Goal: Task Accomplishment & Management: Use online tool/utility

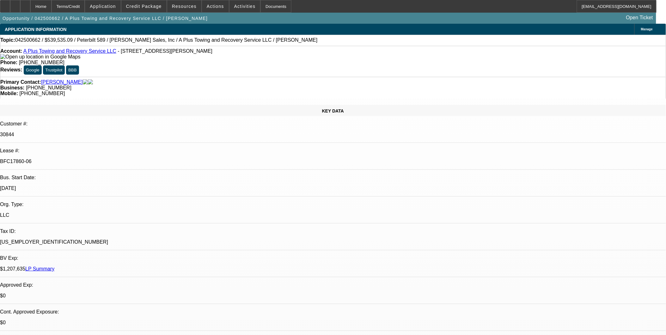
select select "0"
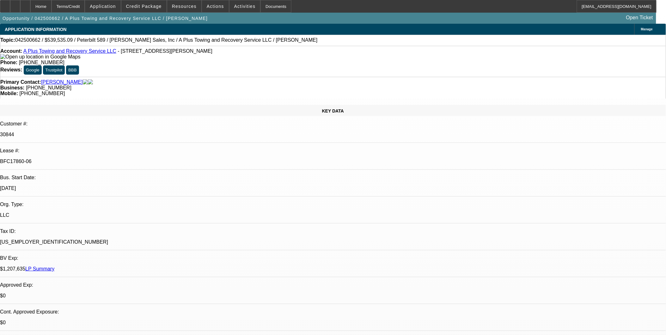
select select "0"
select select "1"
select select "2"
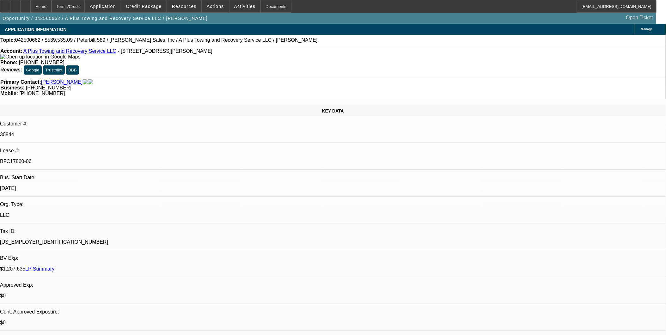
select select "6"
select select "1"
select select "2"
select select "6"
select select "1"
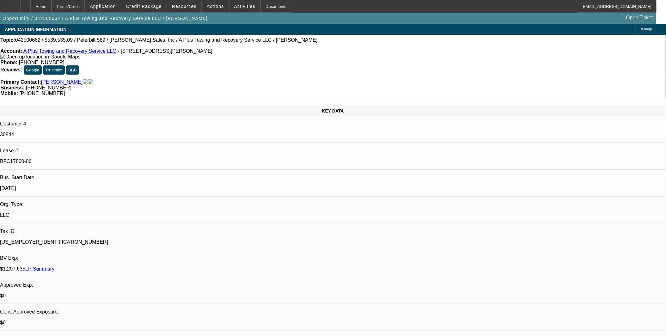
select select "2"
select select "6"
select select "1"
select select "2"
select select "6"
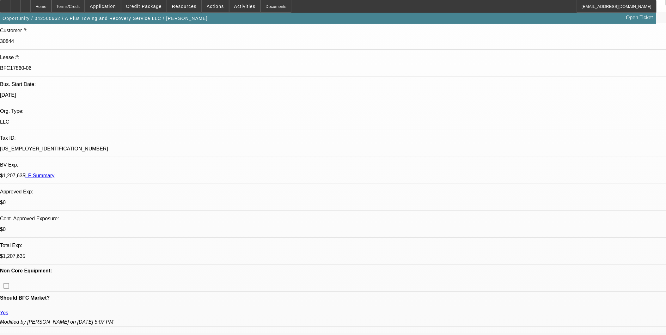
scroll to position [246, 0]
